Goal: Task Accomplishment & Management: Manage account settings

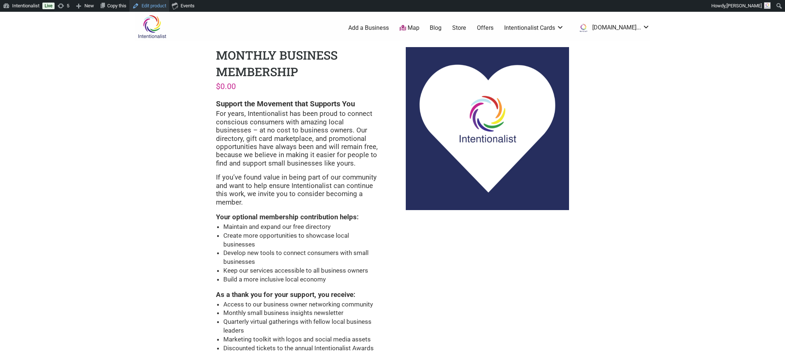
click at [161, 1] on link "Edit product" at bounding box center [149, 6] width 40 height 12
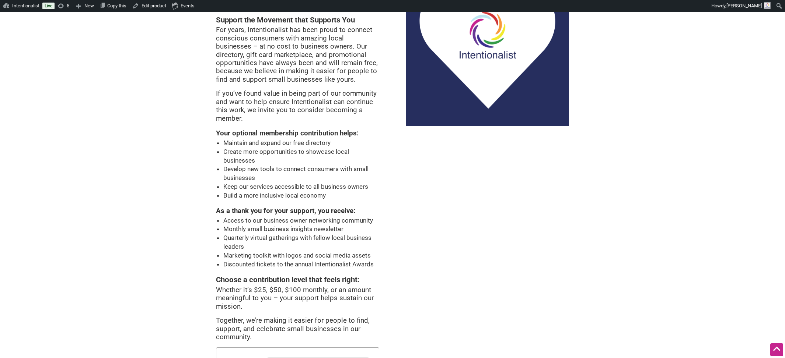
scroll to position [83, 0]
click at [313, 218] on li "Access to our business owner networking community" at bounding box center [301, 222] width 156 height 9
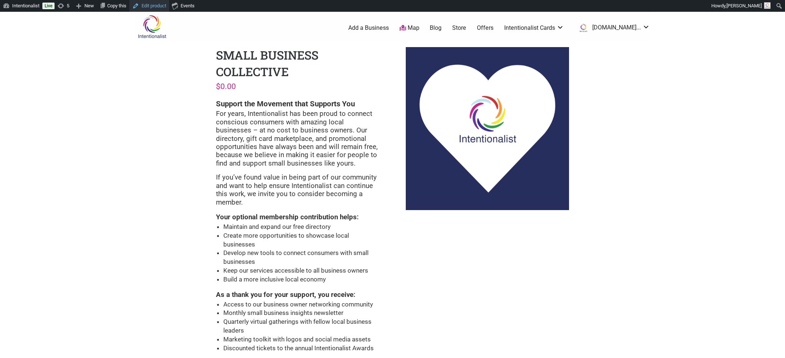
click at [166, 6] on link "Edit product" at bounding box center [149, 6] width 40 height 12
